Goal: Check status

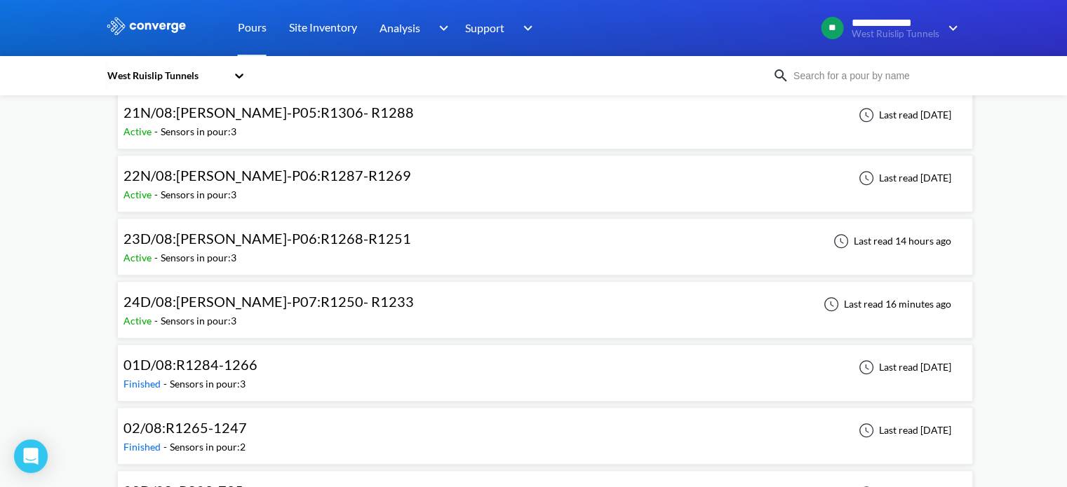
scroll to position [982, 0]
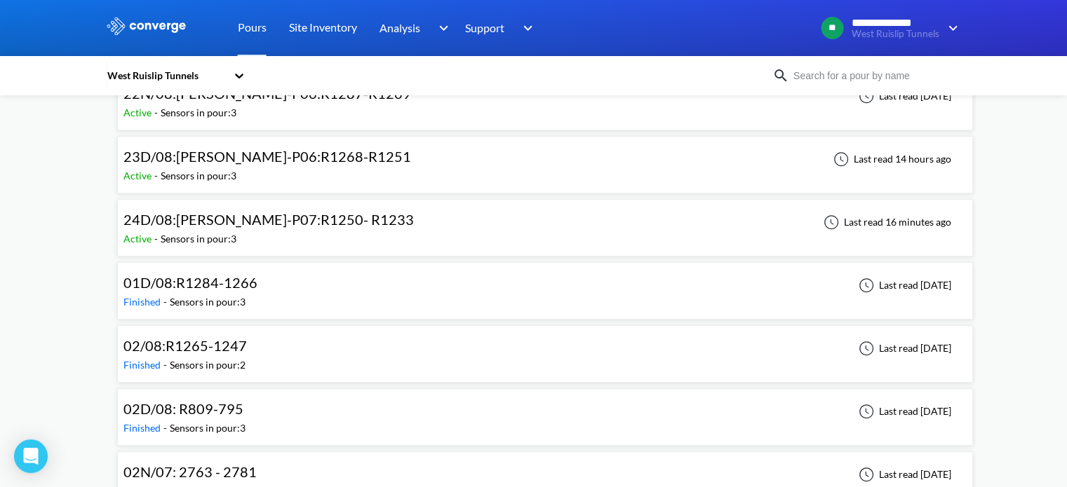
click at [419, 222] on div "24D/08:[PERSON_NAME]-P07:R1250- R1233 Active - Sensors in pour: 3 Last read 16 …" at bounding box center [544, 227] width 843 height 45
